Goal: Check status: Check status

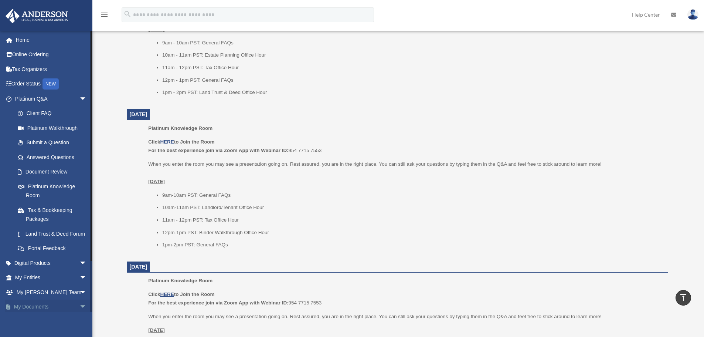
scroll to position [370, 0]
click at [80, 285] on span "arrow_drop_down" at bounding box center [87, 277] width 15 height 15
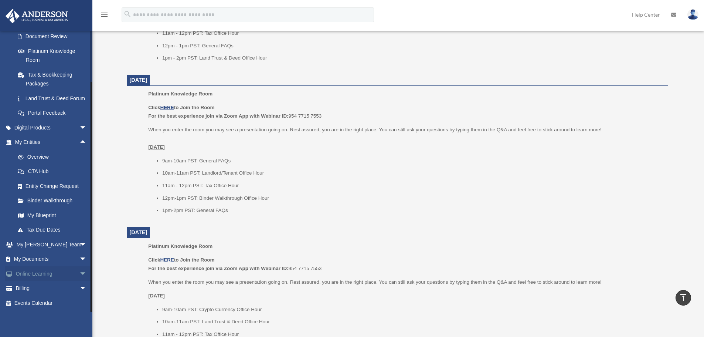
scroll to position [444, 0]
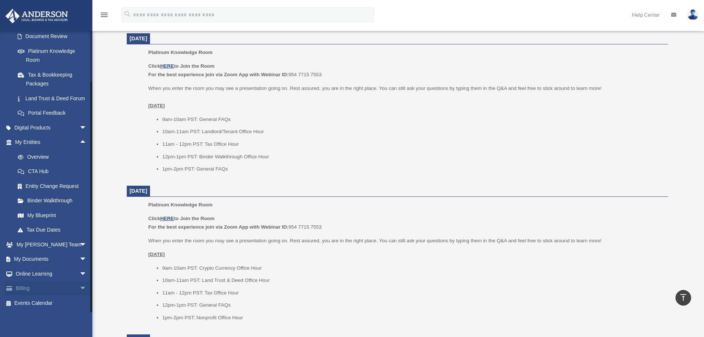
click at [80, 288] on span "arrow_drop_down" at bounding box center [87, 288] width 15 height 15
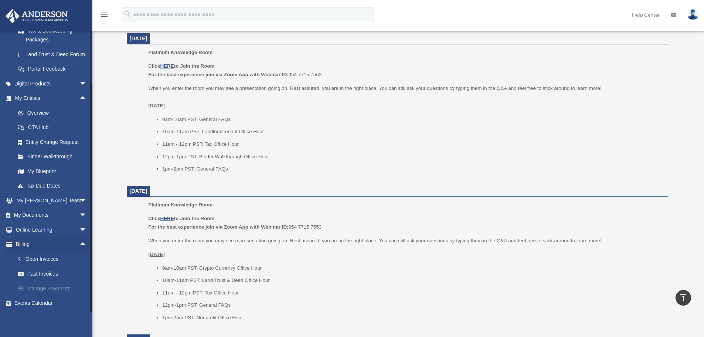
scroll to position [189, 0]
click at [45, 260] on link "$ Open Invoices" at bounding box center [54, 258] width 88 height 15
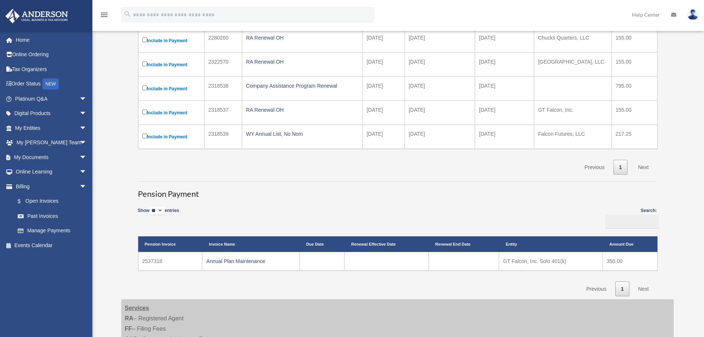
scroll to position [148, 0]
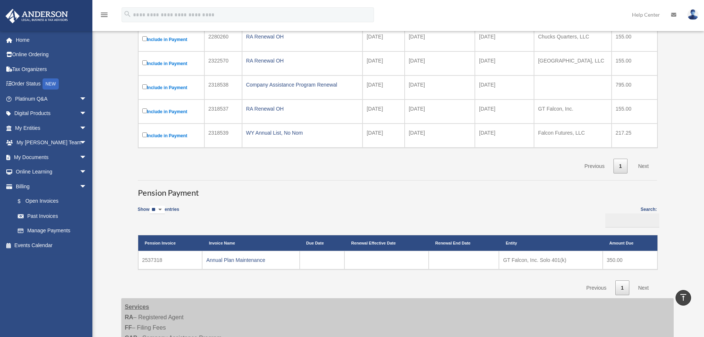
click at [644, 166] on link "Next" at bounding box center [644, 166] width 22 height 15
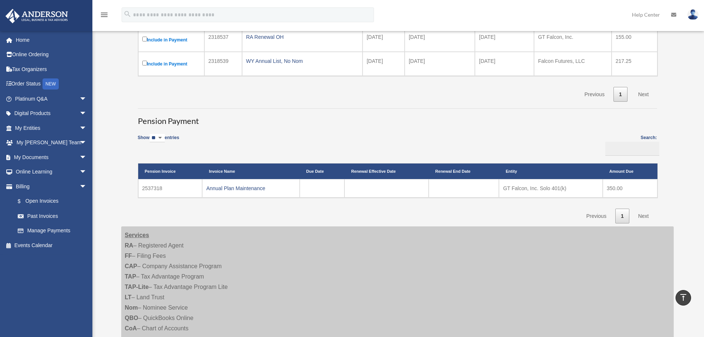
scroll to position [222, 0]
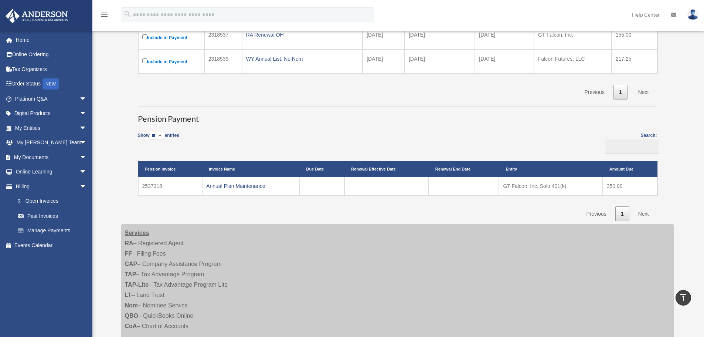
click at [149, 186] on td "2537318" at bounding box center [170, 186] width 64 height 18
click at [228, 187] on link "Annual Plan Maintenance" at bounding box center [235, 186] width 59 height 6
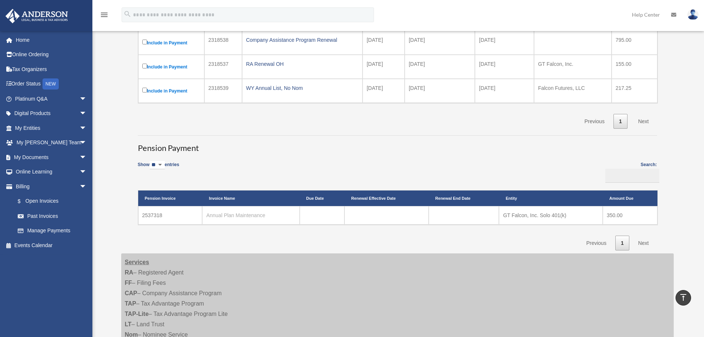
scroll to position [74, 0]
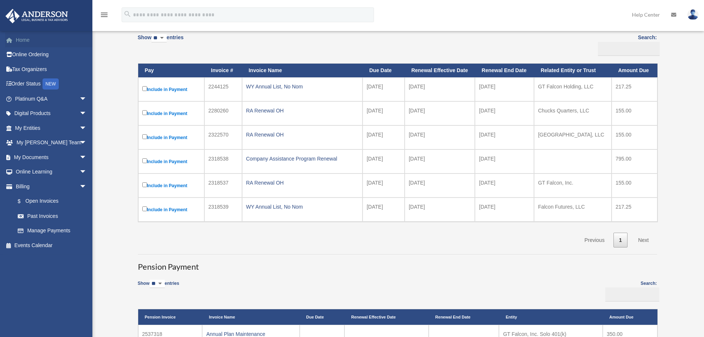
click at [23, 40] on link "Home" at bounding box center [51, 40] width 93 height 15
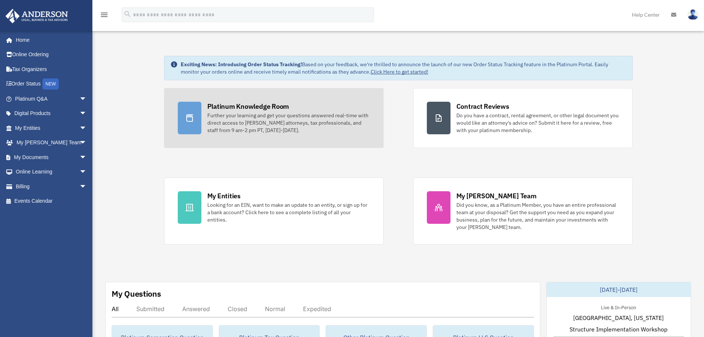
click at [251, 109] on div "Platinum Knowledge Room" at bounding box center [248, 106] width 82 height 9
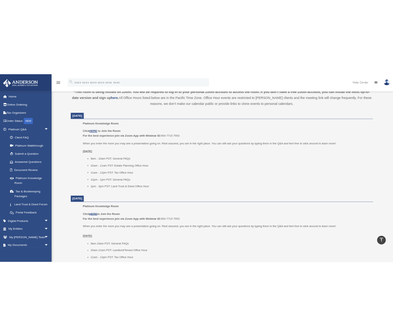
scroll to position [267, 0]
